Goal: Information Seeking & Learning: Learn about a topic

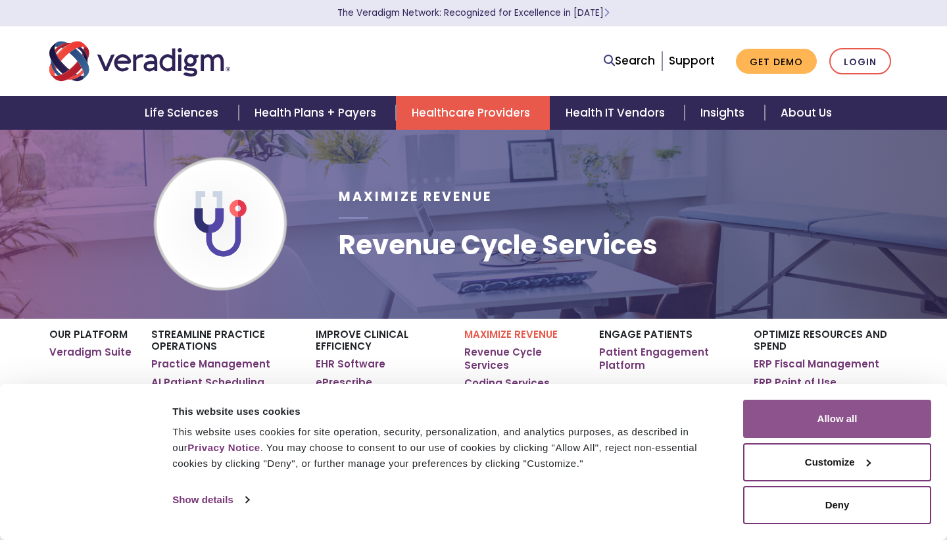
click at [810, 421] on button "Allow all" at bounding box center [837, 418] width 188 height 38
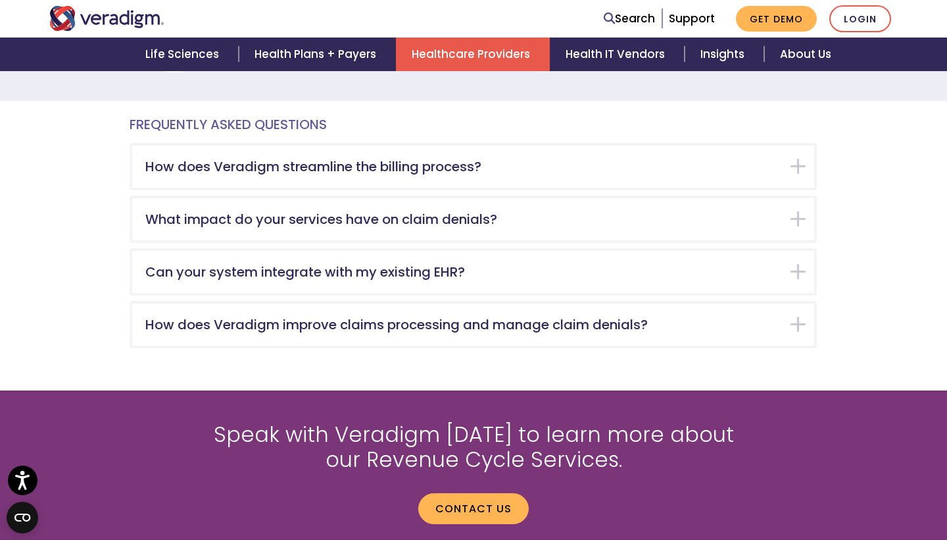
scroll to position [2269, 0]
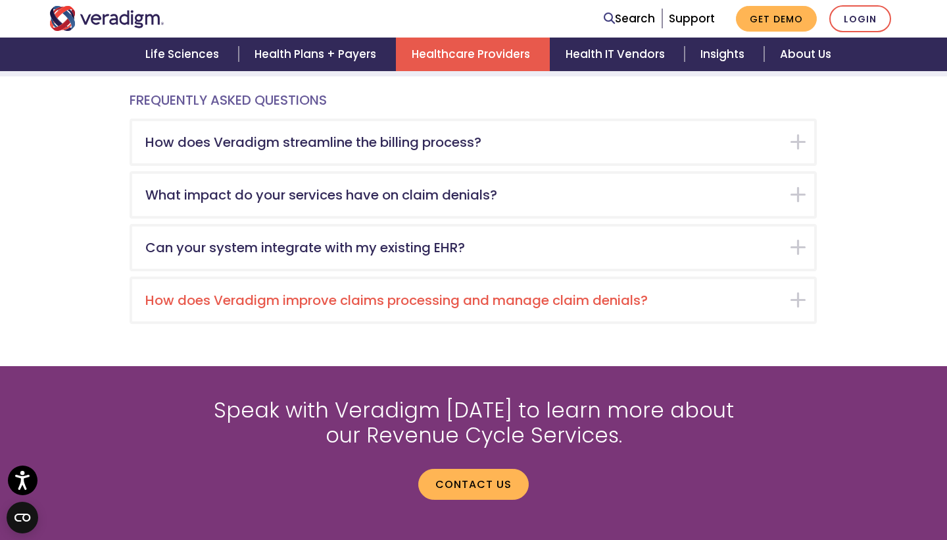
click at [226, 292] on h5 "How does Veradigm improve claims processing and manage claim denials?" at bounding box center [463, 300] width 636 height 16
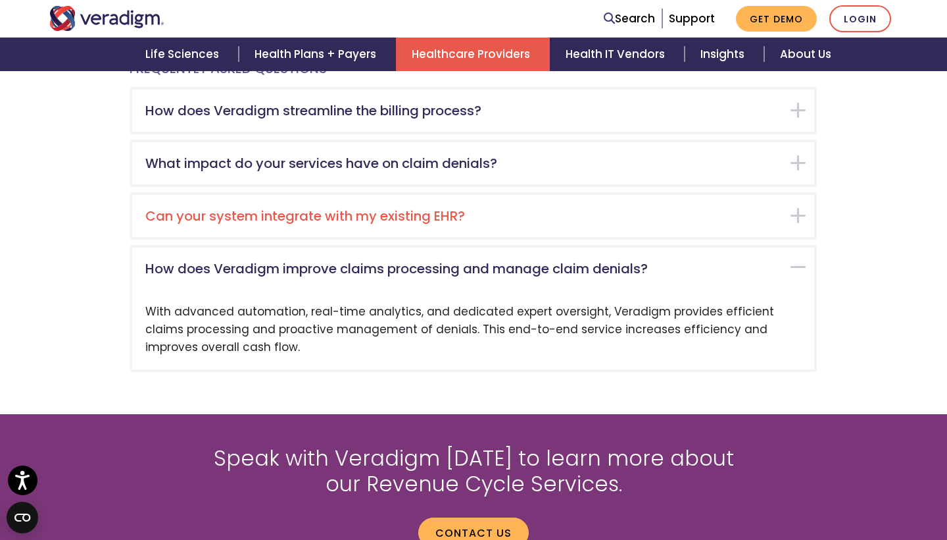
scroll to position [2279, 0]
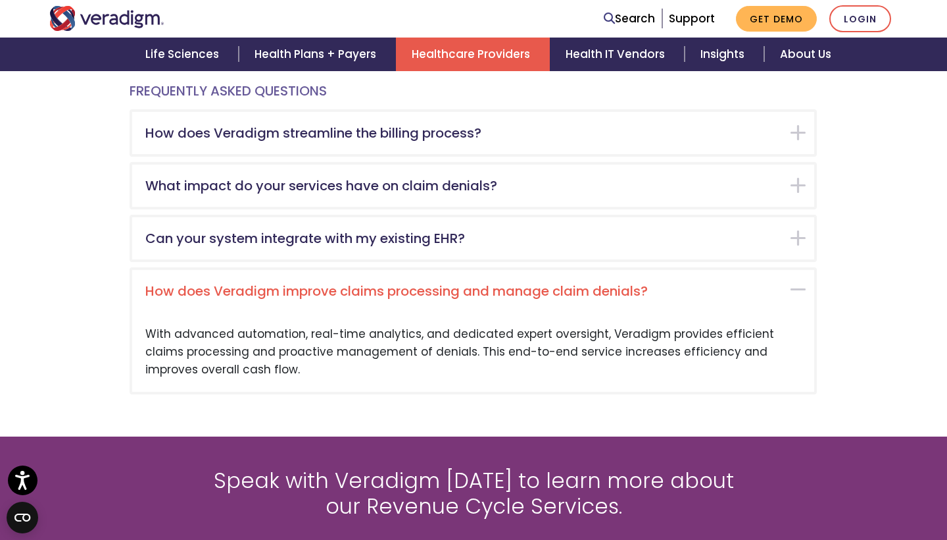
click at [797, 270] on div "How does Veradigm improve claims processing and manage claim denials?" at bounding box center [473, 291] width 682 height 42
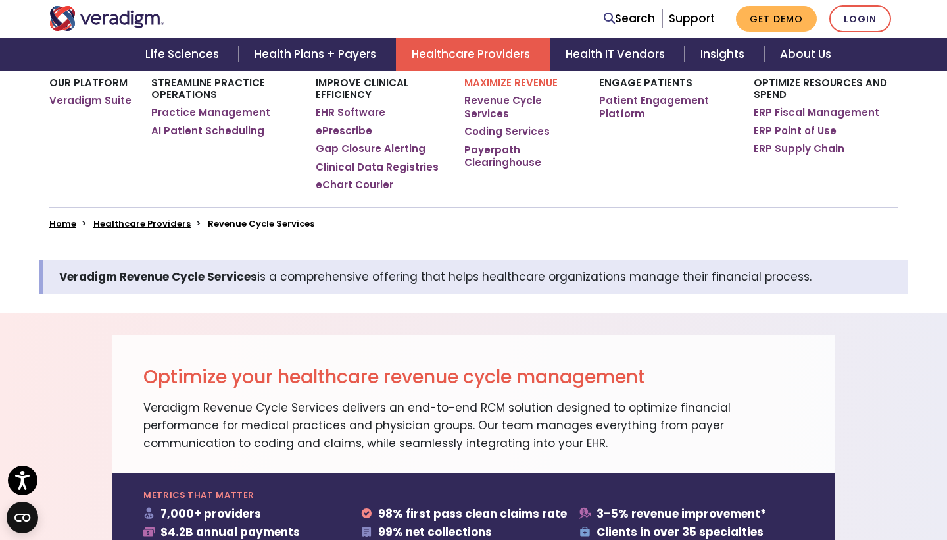
scroll to position [203, 0]
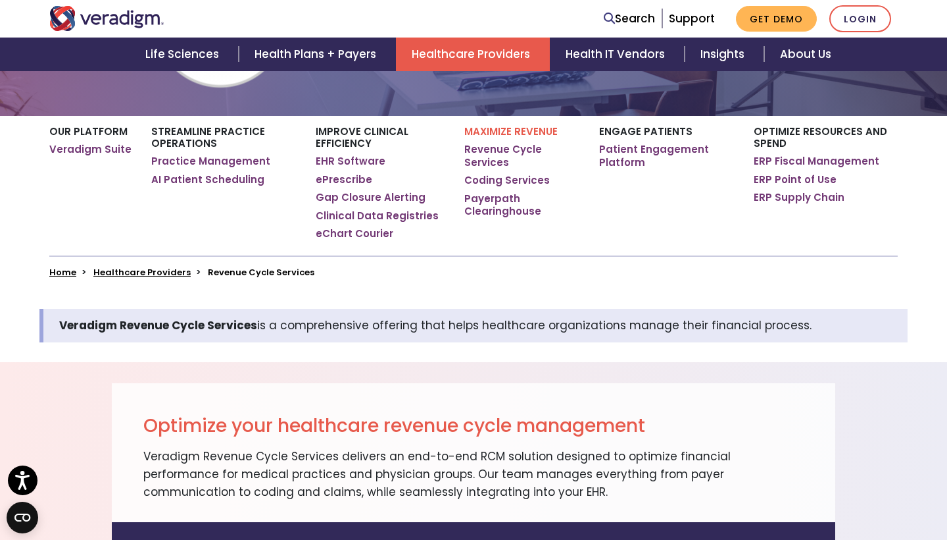
click at [113, 16] on img "Veradigm logo" at bounding box center [106, 18] width 115 height 25
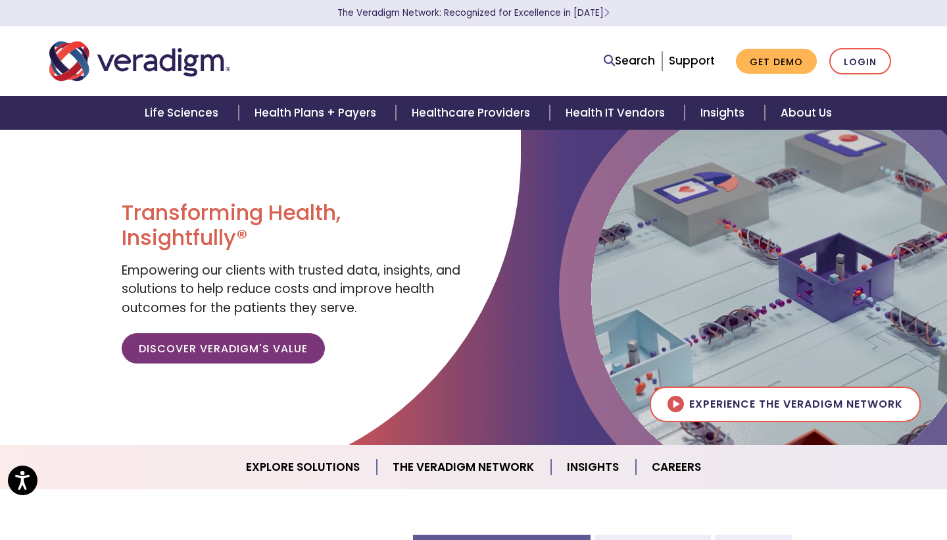
scroll to position [32, 0]
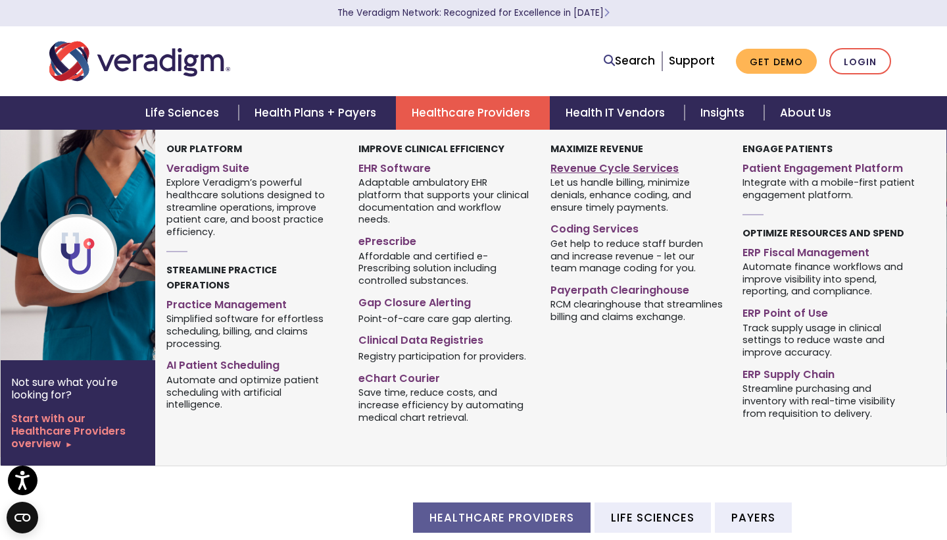
click at [557, 170] on link "Revenue Cycle Services" at bounding box center [637, 166] width 172 height 19
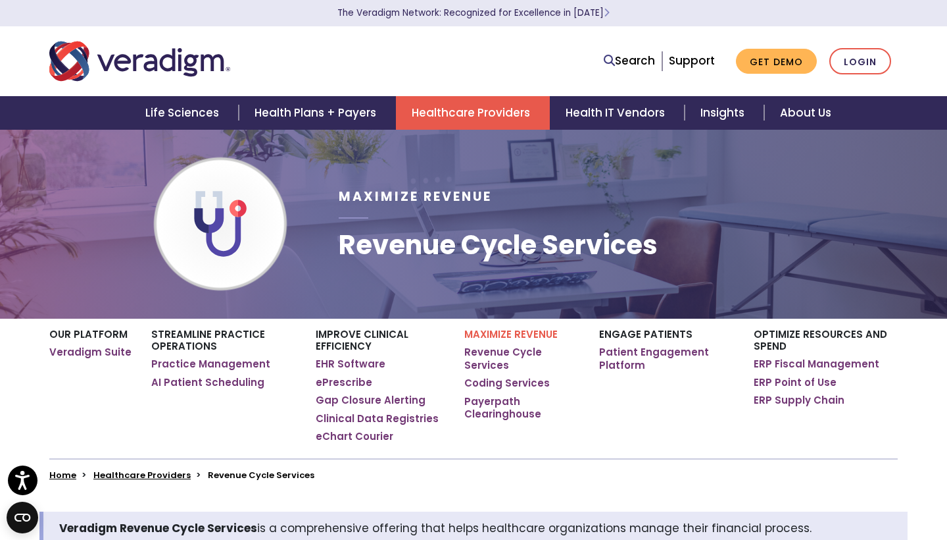
click at [206, 70] on img "Veradigm logo" at bounding box center [139, 60] width 181 height 43
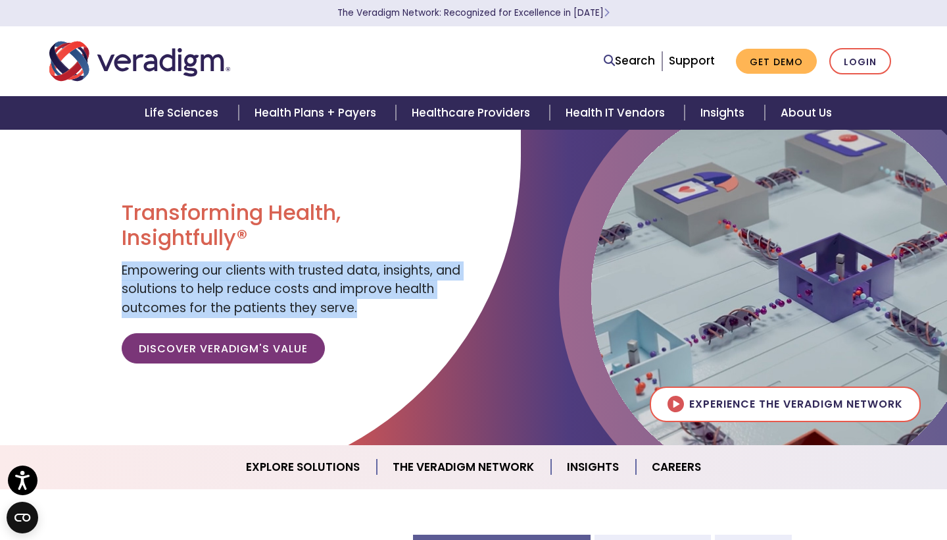
drag, startPoint x: 123, startPoint y: 268, endPoint x: 418, endPoint y: 312, distance: 298.0
click at [418, 312] on div "Transforming Health, Insightfully® Empowering our clients with trusted data, in…" at bounding box center [293, 287] width 342 height 174
copy span "Empowering our clients with trusted data, insights, and solutions to help reduc…"
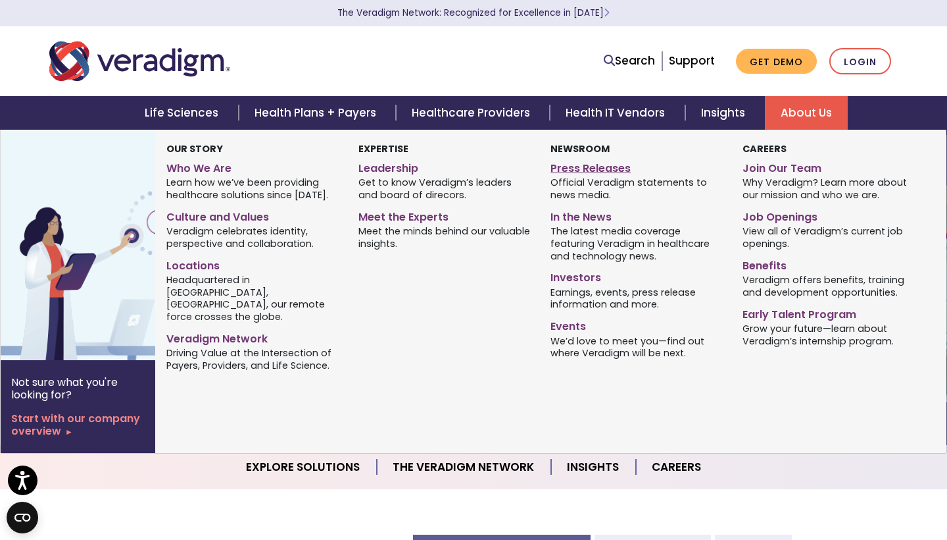
click at [611, 170] on link "Press Releases" at bounding box center [637, 166] width 172 height 19
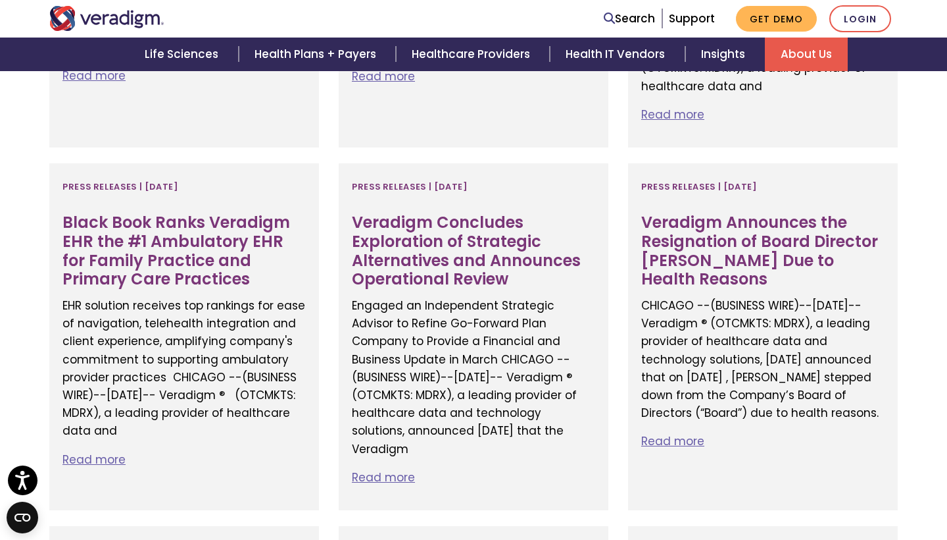
scroll to position [2497, 0]
